Goal: Task Accomplishment & Management: Manage account settings

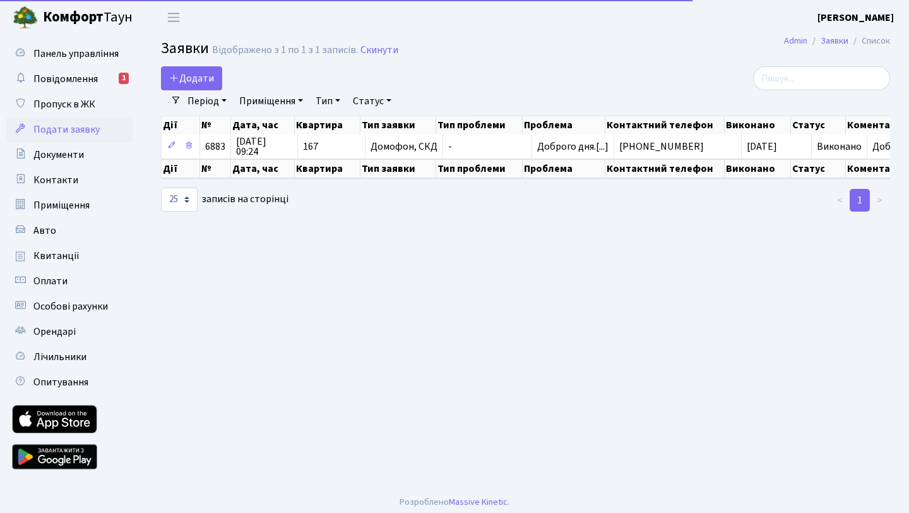
select select "25"
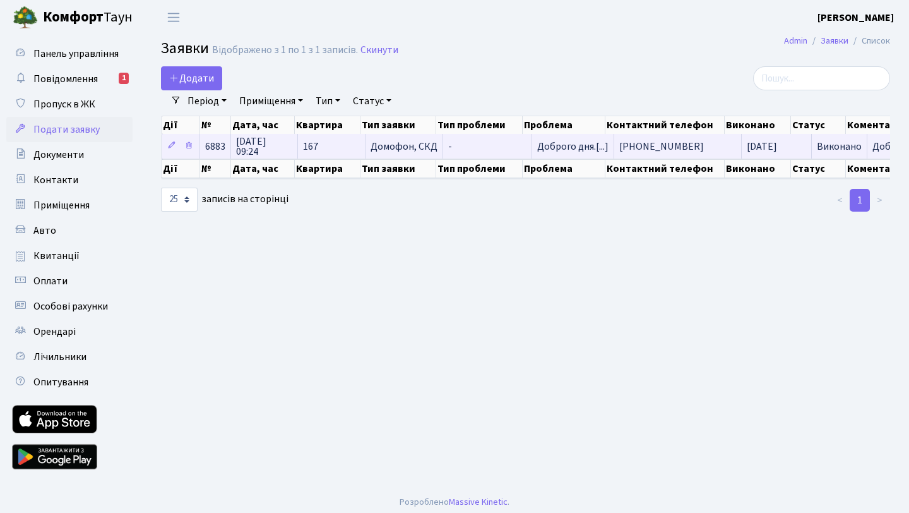
scroll to position [0, 126]
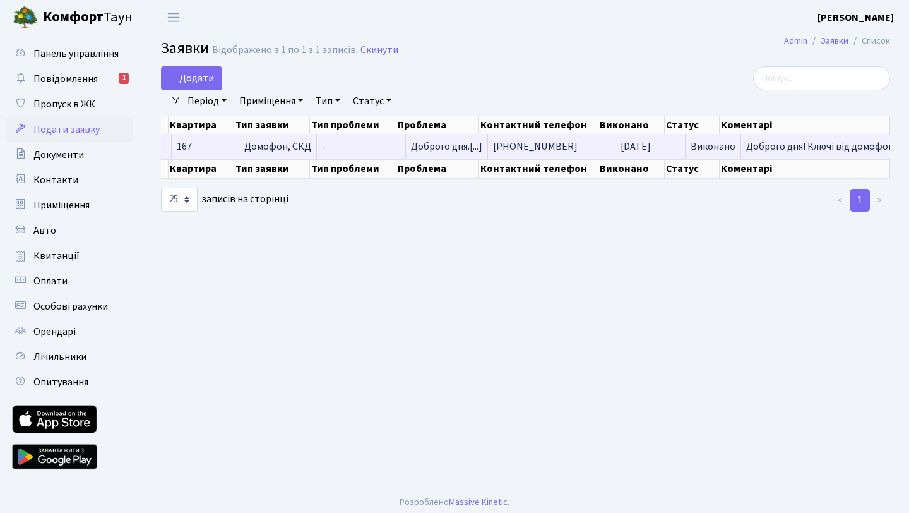
click at [754, 147] on span "Доброго дня! Ключі від домофону…" at bounding box center [827, 146] width 162 height 10
click at [745, 139] on td "Доброго дня! Ключі від домофону…" at bounding box center [827, 146] width 172 height 25
click at [746, 143] on span "Доброго дня! Ключі від домофону…" at bounding box center [827, 146] width 162 height 10
click at [746, 146] on span "Доброго дня! Ключі від домофону…" at bounding box center [827, 146] width 162 height 10
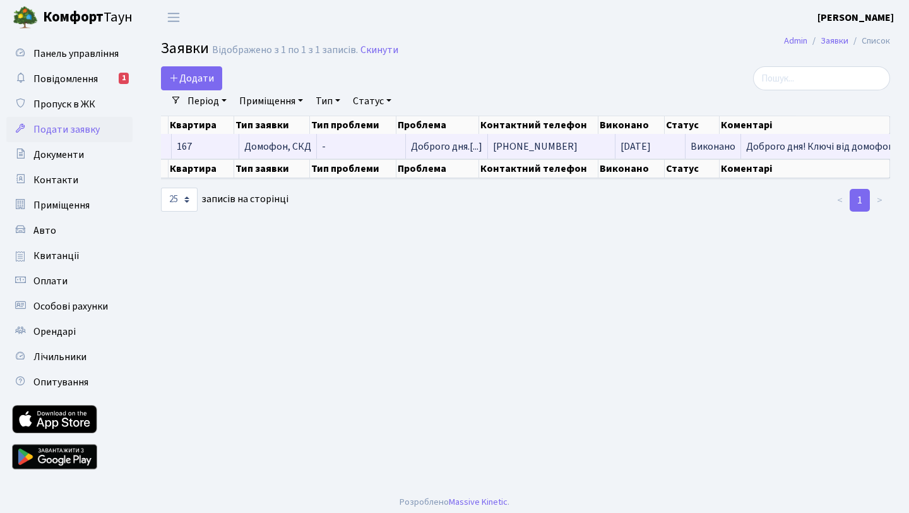
click at [746, 146] on span "Доброго дня! Ключі від домофону…" at bounding box center [827, 146] width 162 height 10
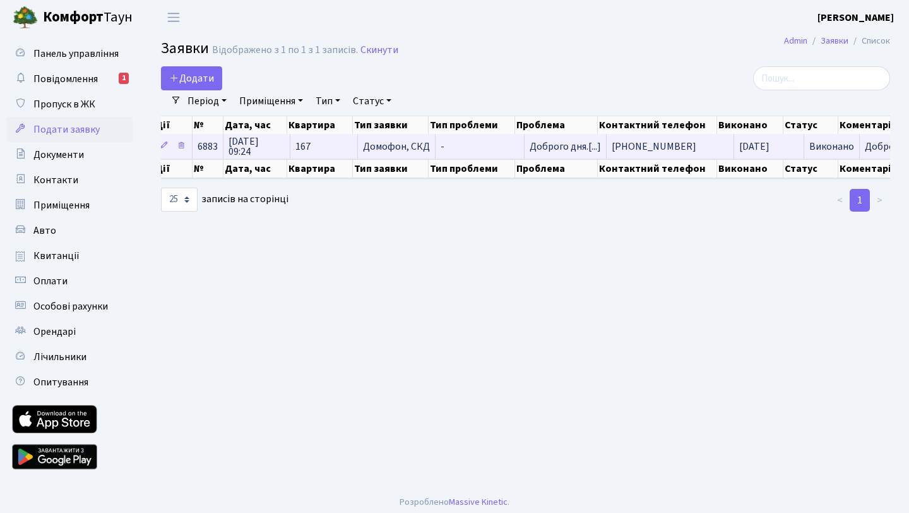
scroll to position [0, 0]
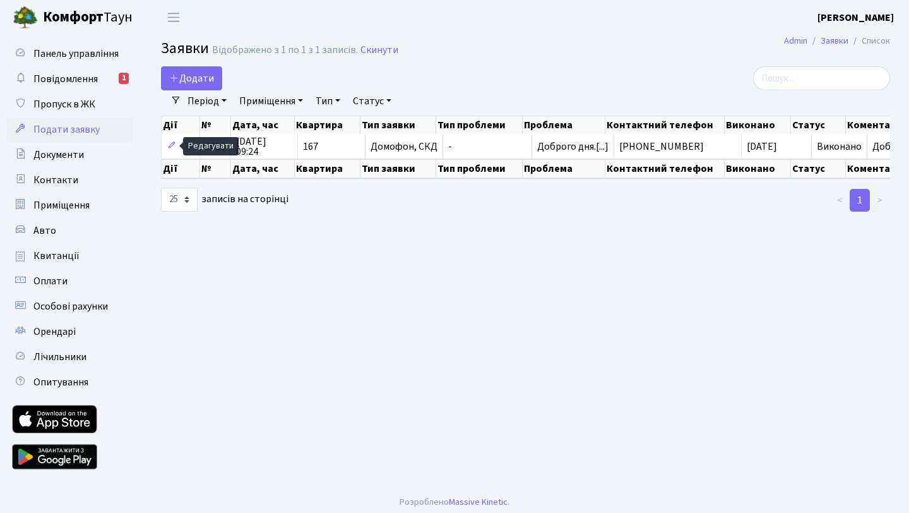
click at [396, 256] on main "Admin Заявки Список Заявки Відображено з 1 по 1 з 1 записів. Скинути Додати Філ…" at bounding box center [525, 260] width 767 height 451
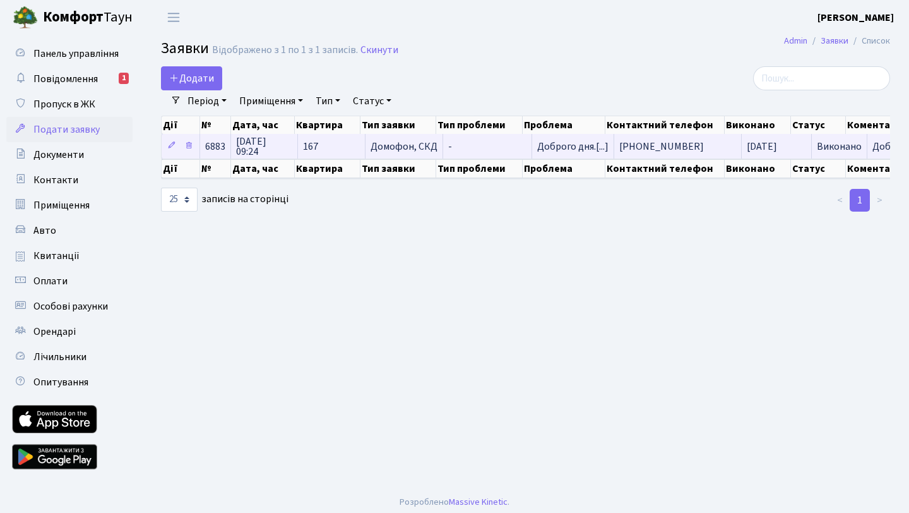
click at [371, 146] on span "Домофон, СКД" at bounding box center [404, 146] width 67 height 10
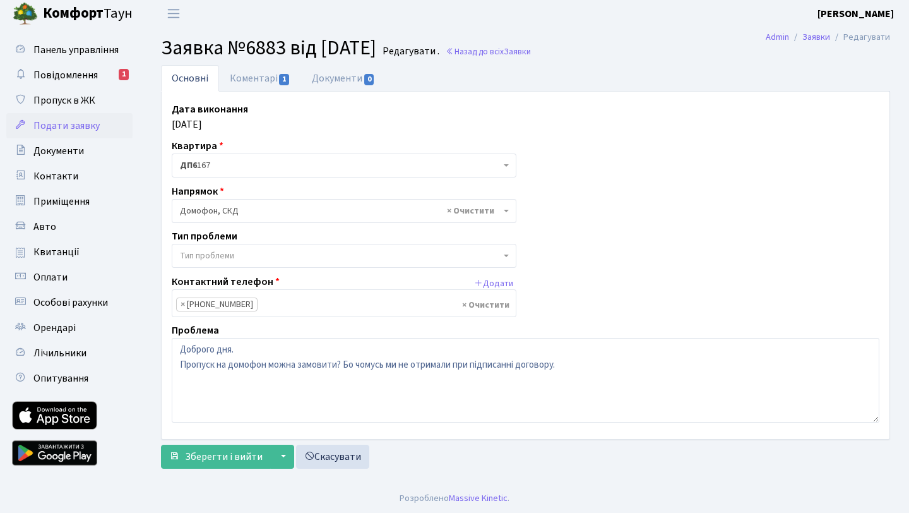
scroll to position [4, 0]
click at [257, 76] on link "Коментарі 1" at bounding box center [260, 77] width 82 height 26
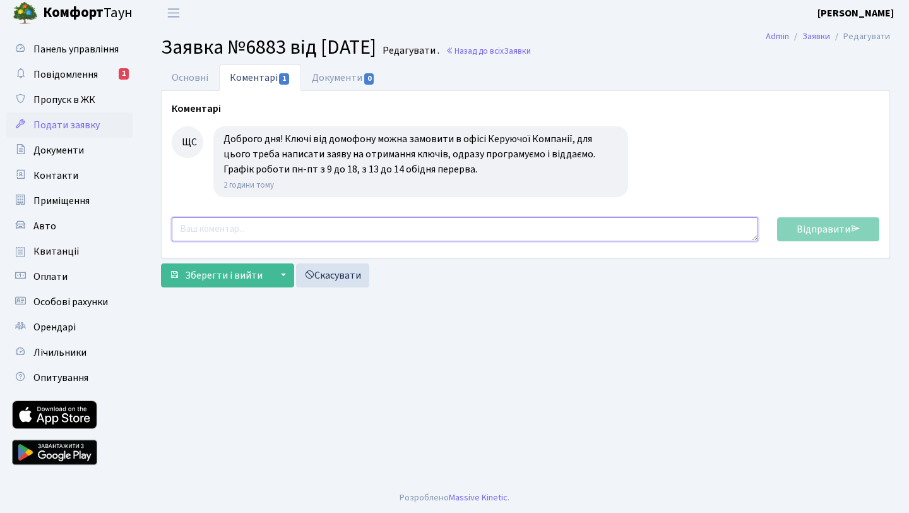
click at [500, 235] on textarea at bounding box center [465, 229] width 587 height 24
type textarea "Ч"
click at [194, 68] on link "Основні" at bounding box center [190, 77] width 58 height 26
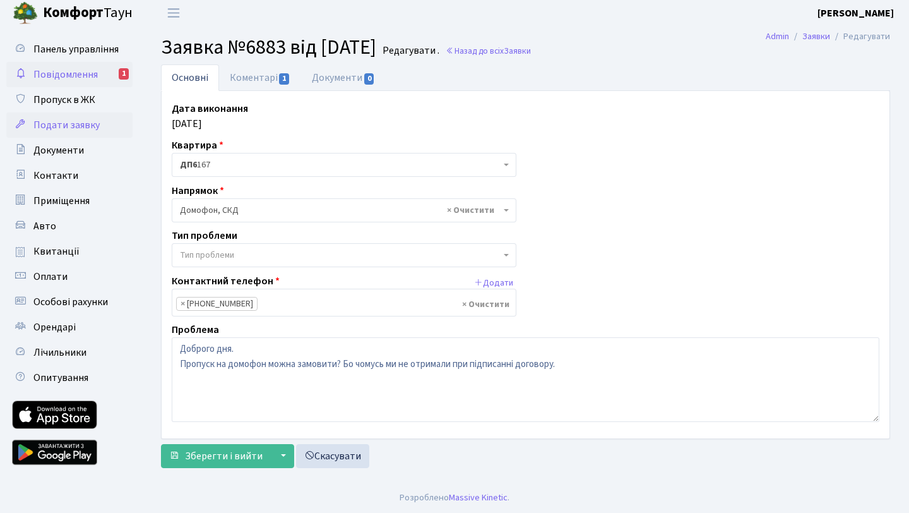
click at [72, 72] on span "Повідомлення" at bounding box center [65, 75] width 64 height 14
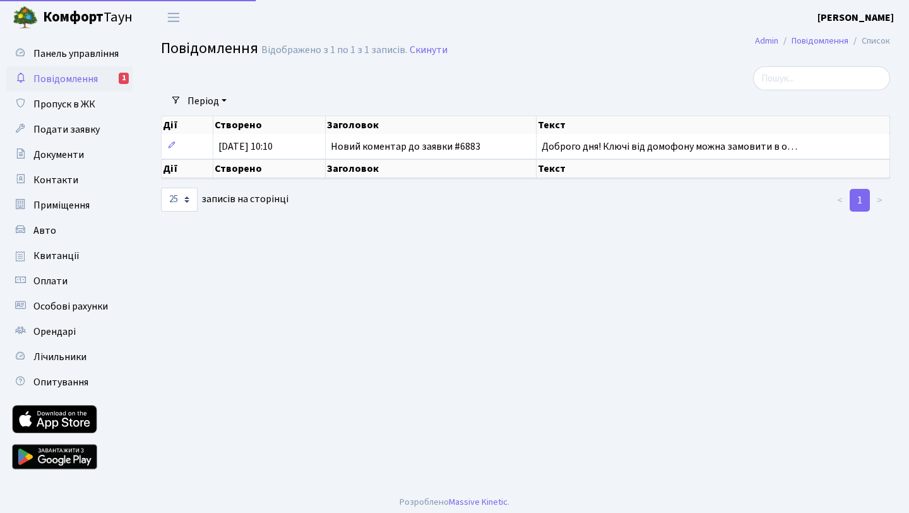
select select "25"
click at [60, 252] on span "Квитанції" at bounding box center [56, 256] width 46 height 14
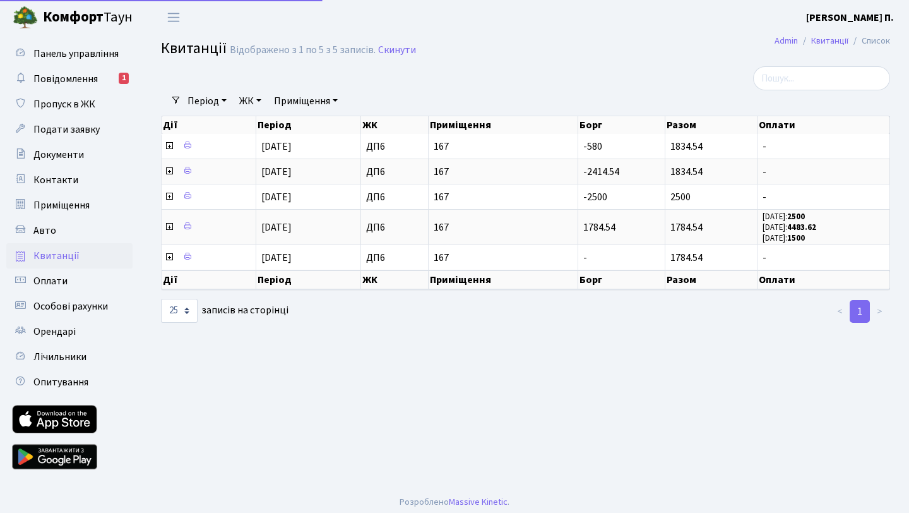
select select "25"
click at [69, 300] on span "Особові рахунки" at bounding box center [70, 306] width 75 height 14
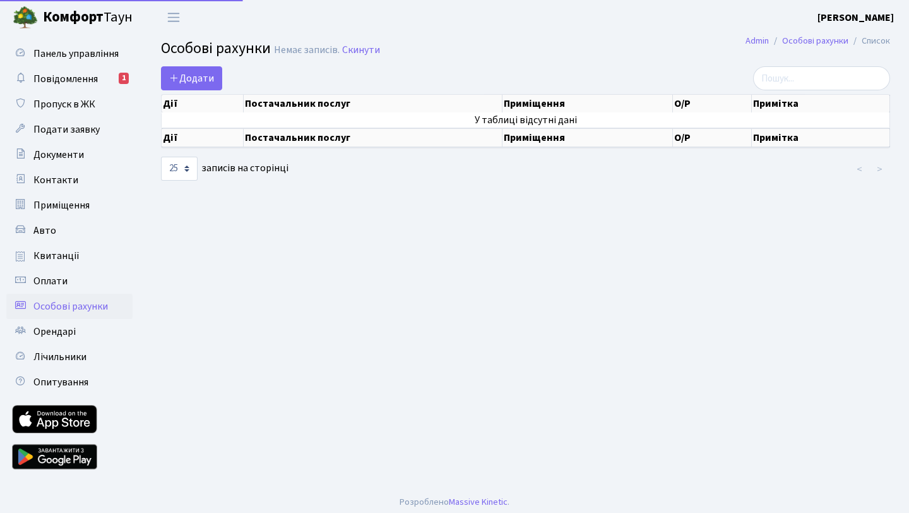
select select "25"
click at [51, 281] on span "Оплати" at bounding box center [50, 281] width 34 height 14
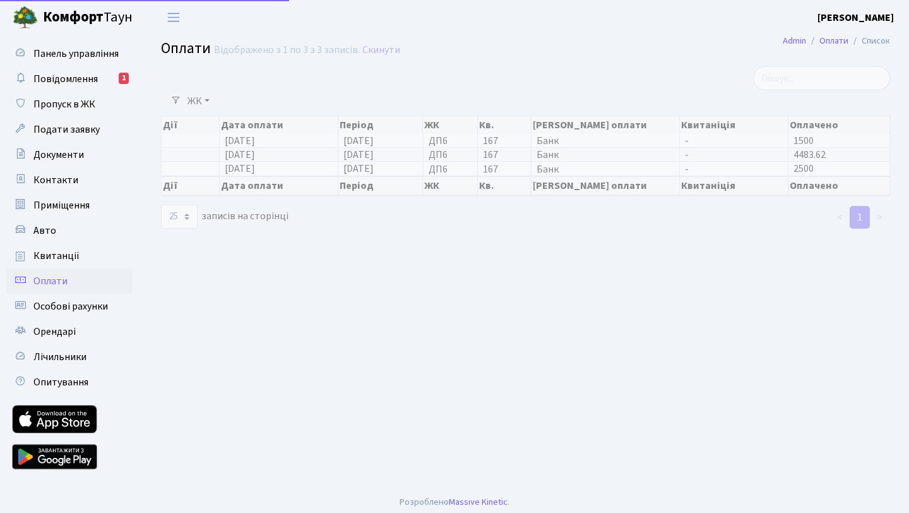
select select "25"
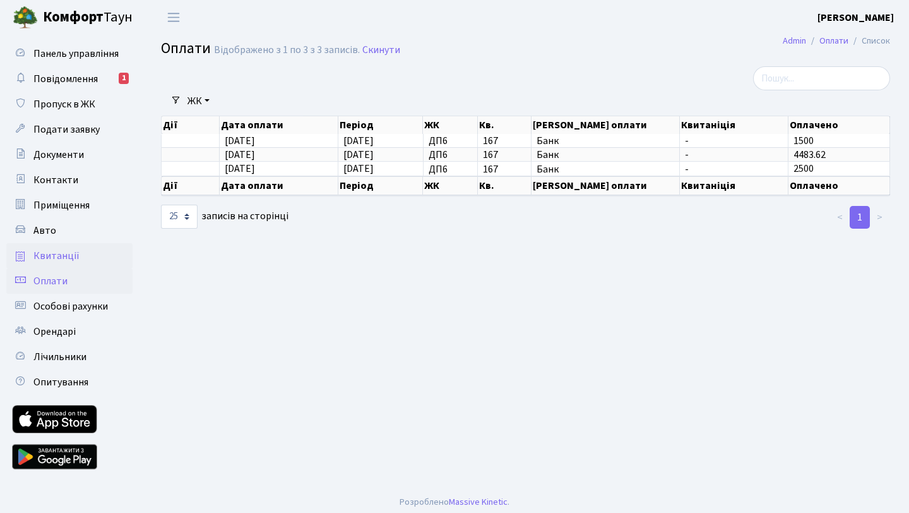
click at [52, 256] on span "Квитанції" at bounding box center [56, 256] width 46 height 14
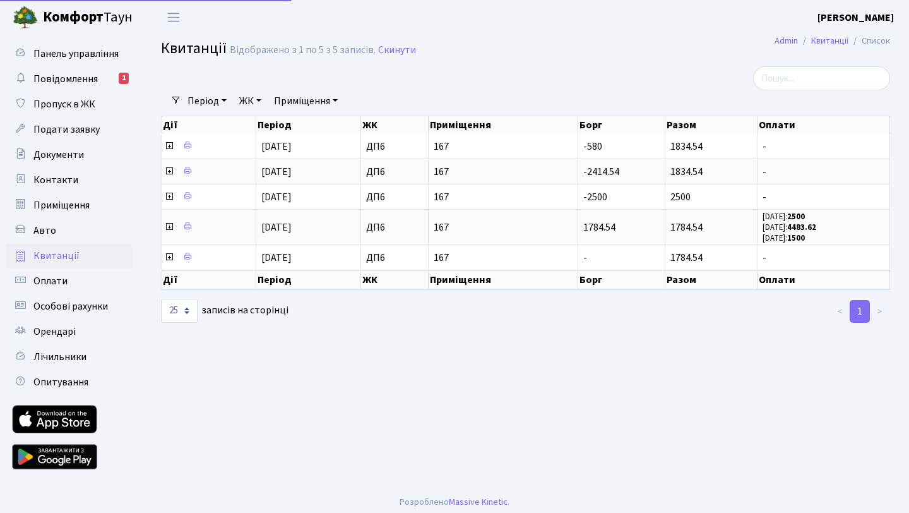
select select "25"
click at [878, 7] on header "[PERSON_NAME] [PERSON_NAME] Мій обліковий запис Вийти" at bounding box center [454, 17] width 909 height 35
click at [868, 13] on b "[PERSON_NAME]" at bounding box center [856, 18] width 76 height 14
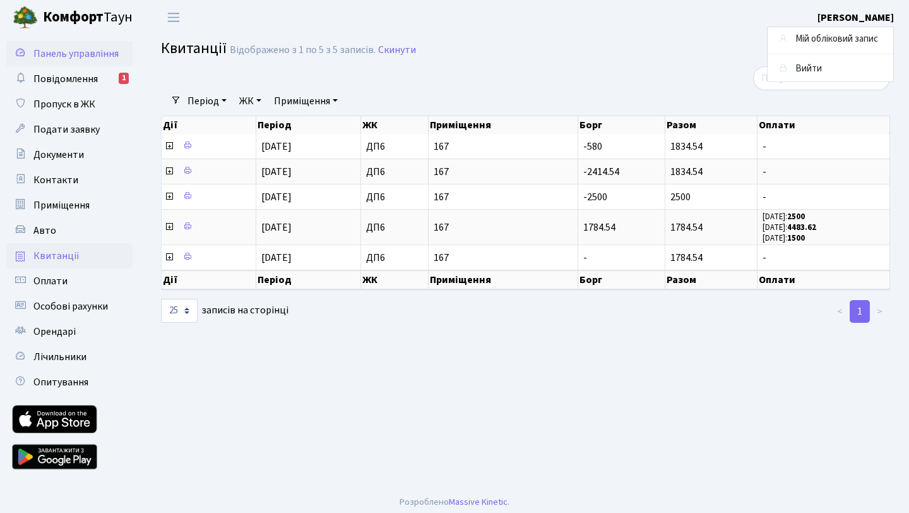
click at [71, 56] on span "Панель управління" at bounding box center [75, 54] width 85 height 14
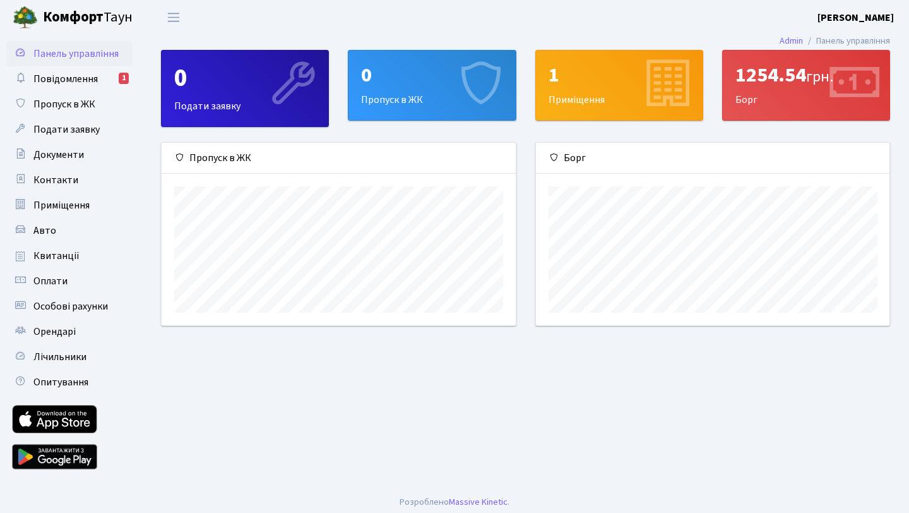
scroll to position [182, 354]
click at [825, 80] on icon at bounding box center [853, 85] width 60 height 60
